Goal: Information Seeking & Learning: Find specific fact

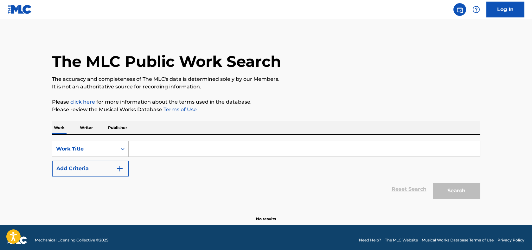
click at [143, 150] on input "Search Form" at bounding box center [304, 148] width 351 height 15
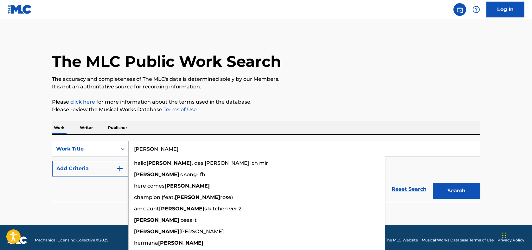
type input "[PERSON_NAME]"
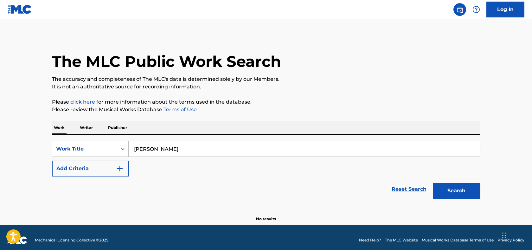
click at [52, 161] on button "Add Criteria" at bounding box center [90, 169] width 77 height 16
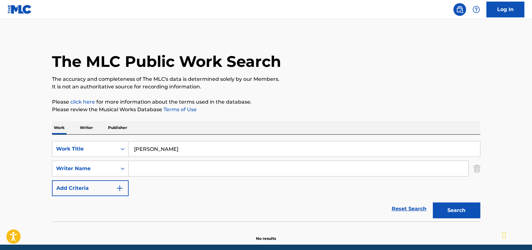
click at [142, 171] on input "Search Form" at bounding box center [298, 168] width 339 height 15
click at [433, 202] on button "Search" at bounding box center [456, 210] width 47 height 16
drag, startPoint x: 145, startPoint y: 167, endPoint x: 75, endPoint y: 156, distance: 70.9
click at [76, 156] on div "SearchWithCriteriaf7494654-0e8c-478c-b06d-bbb70b70a72e Work Title [PERSON_NAME]…" at bounding box center [266, 168] width 428 height 55
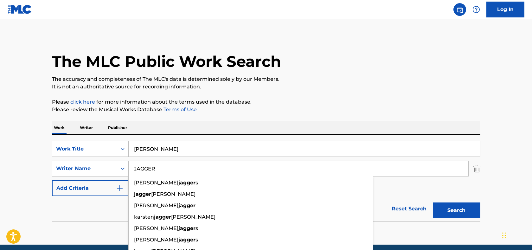
type input "JAGGER"
click at [439, 209] on button "Search" at bounding box center [456, 210] width 47 height 16
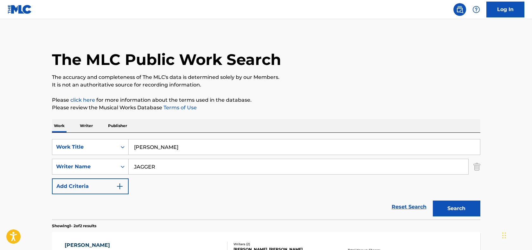
scroll to position [127, 0]
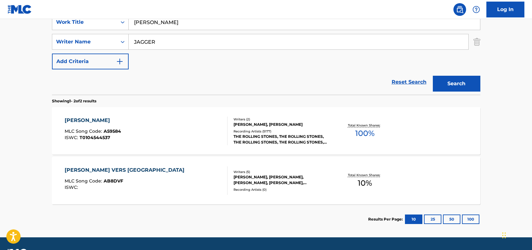
click at [79, 120] on div "[PERSON_NAME]" at bounding box center [93, 121] width 56 height 8
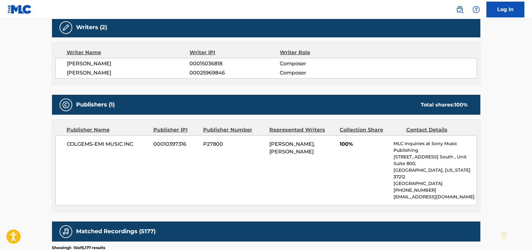
scroll to position [253, 0]
